Goal: Check status

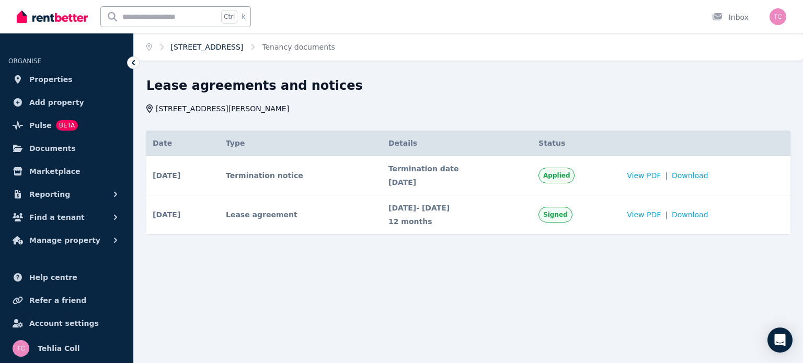
click at [233, 44] on link "[STREET_ADDRESS]" at bounding box center [207, 47] width 73 height 8
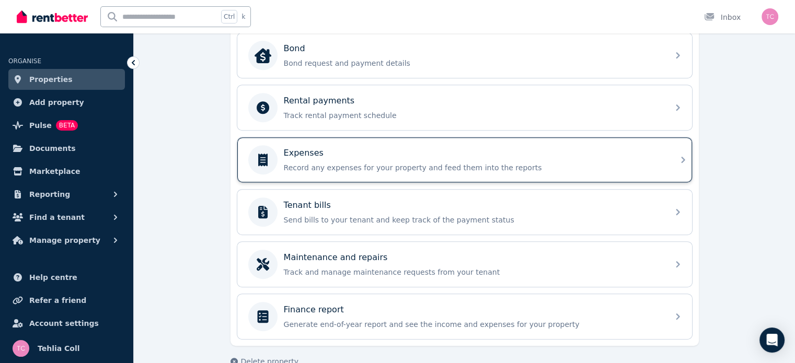
scroll to position [471, 0]
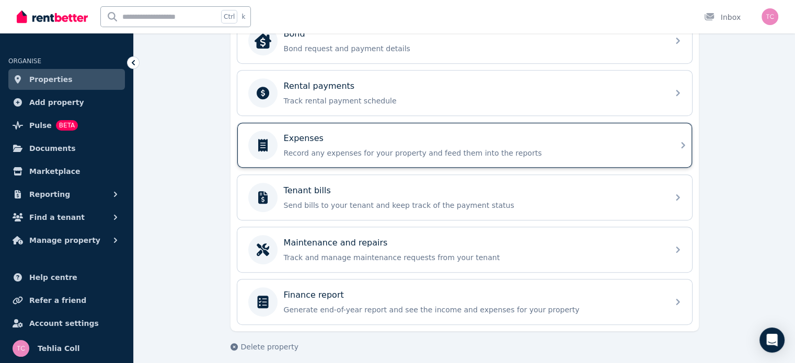
click at [286, 148] on p "Record any expenses for your property and feed them into the reports" at bounding box center [473, 153] width 379 height 10
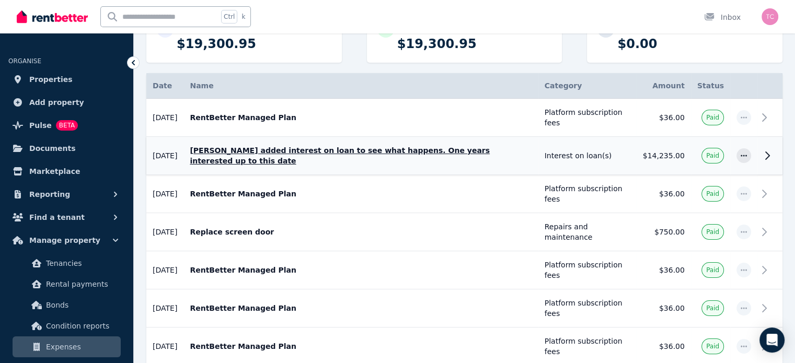
scroll to position [105, 0]
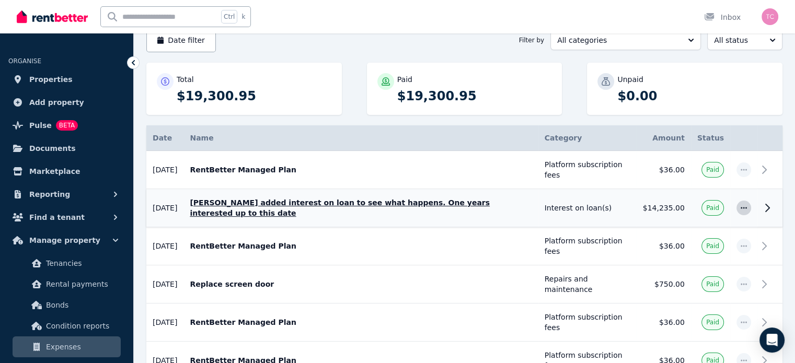
click at [748, 201] on span "button" at bounding box center [744, 208] width 15 height 15
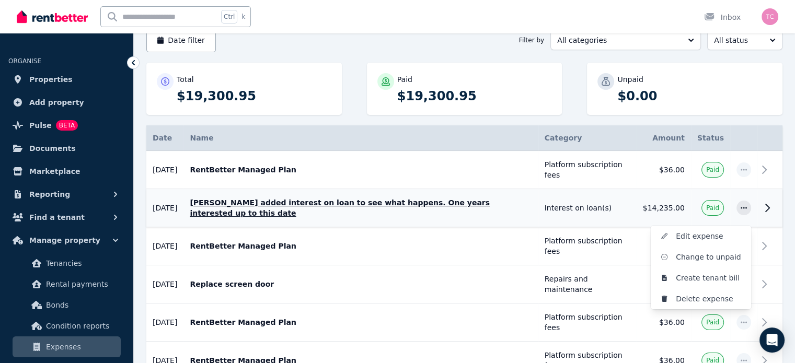
click at [492, 201] on p "[PERSON_NAME] added interest on loan to see what happens. One years interested …" at bounding box center [361, 208] width 342 height 21
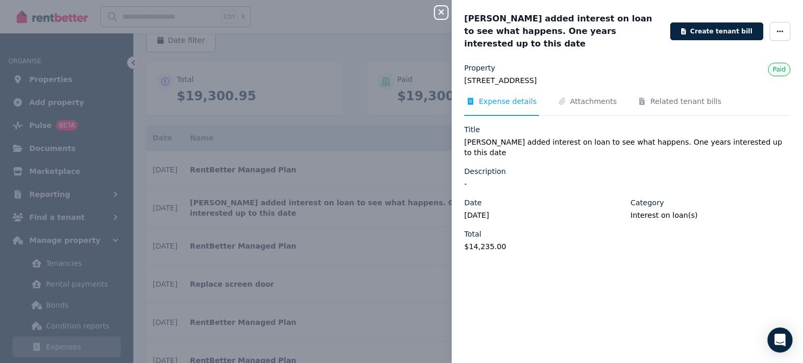
click at [435, 181] on div "Close panel [PERSON_NAME] added interest on loan to see what happens. One years…" at bounding box center [401, 181] width 803 height 363
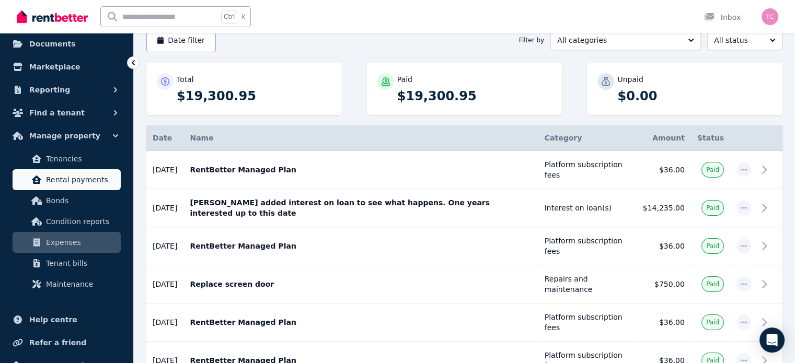
click at [95, 186] on span "Rental payments" at bounding box center [81, 180] width 71 height 13
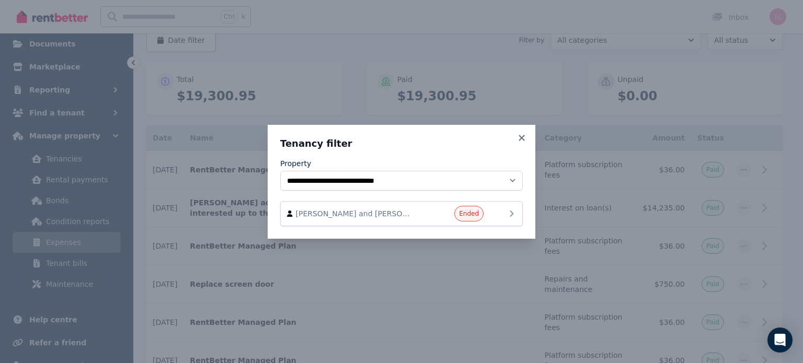
click at [387, 217] on span "[PERSON_NAME] and [PERSON_NAME]" at bounding box center [355, 214] width 119 height 10
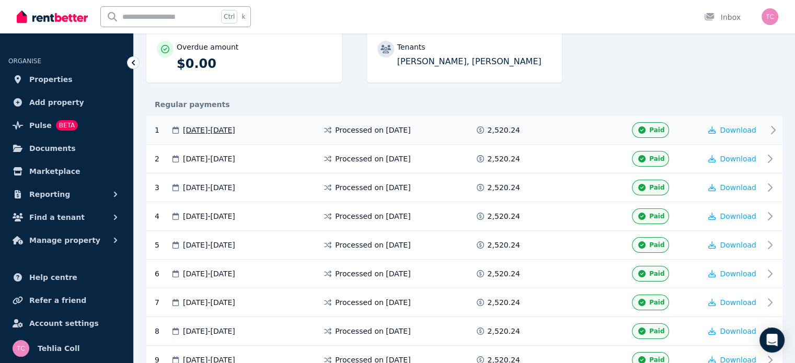
scroll to position [157, 0]
